Goal: Transaction & Acquisition: Purchase product/service

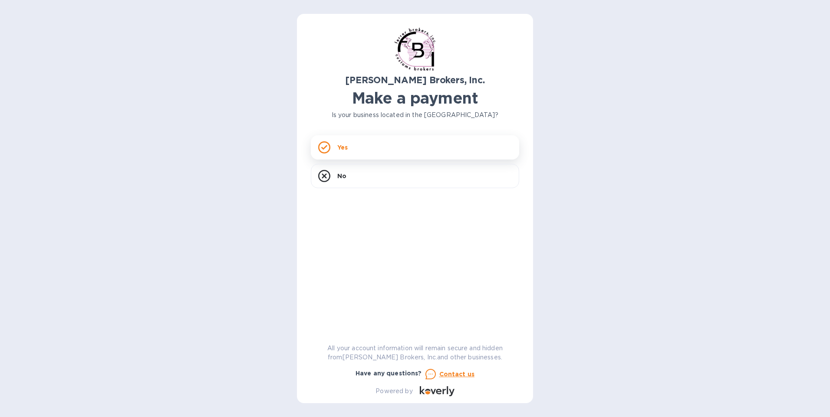
click at [387, 152] on div "Yes" at bounding box center [415, 147] width 208 height 24
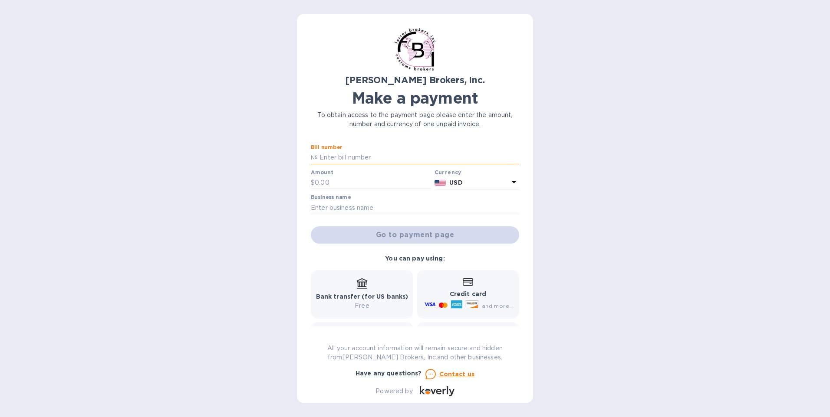
click at [334, 155] on input "text" at bounding box center [418, 157] width 201 height 13
type input "50133"
click at [366, 182] on input "text" at bounding box center [373, 183] width 116 height 13
type input "650"
click at [373, 206] on input "text" at bounding box center [415, 207] width 208 height 13
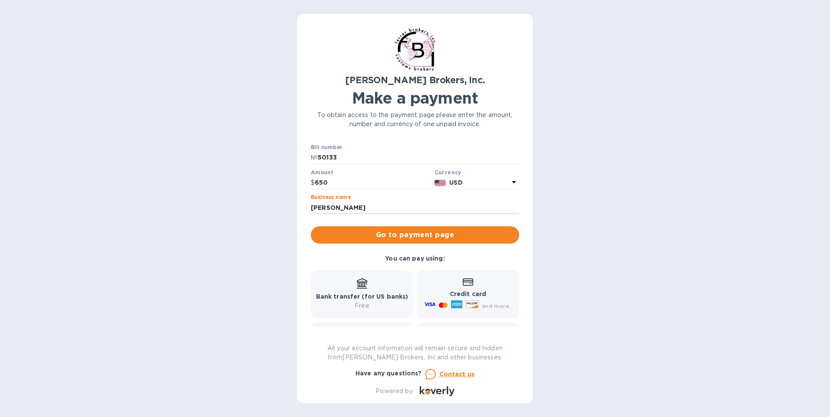
type input "[PERSON_NAME]"
click at [436, 235] on span "Go to payment page" at bounding box center [415, 235] width 194 height 10
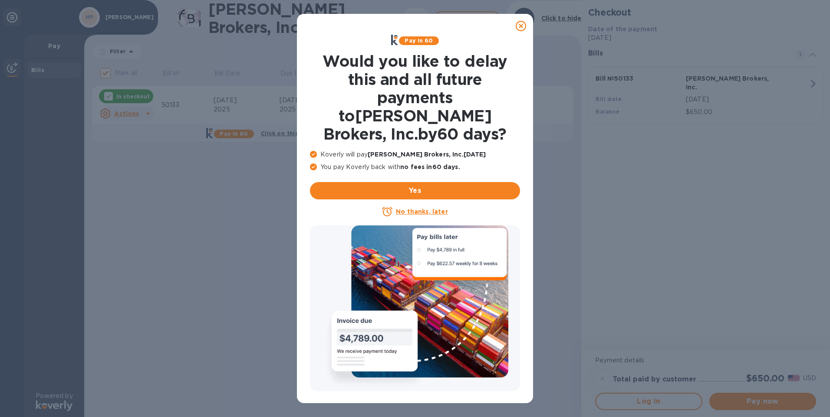
click at [522, 25] on icon at bounding box center [520, 26] width 10 height 10
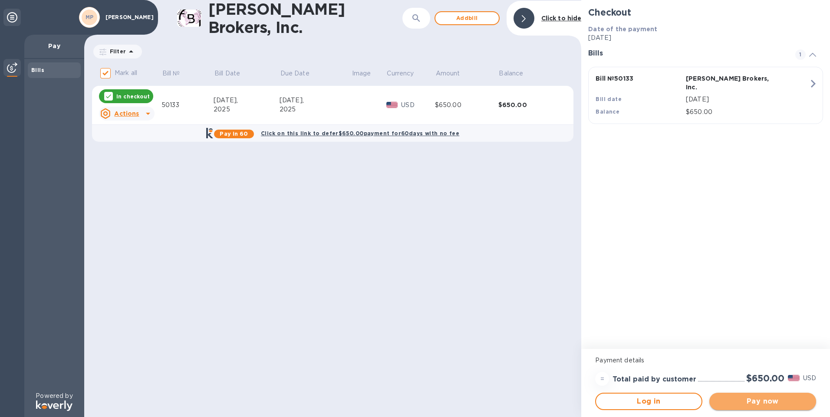
click at [780, 405] on span "Pay now" at bounding box center [762, 402] width 93 height 10
